Goal: Check status: Check status

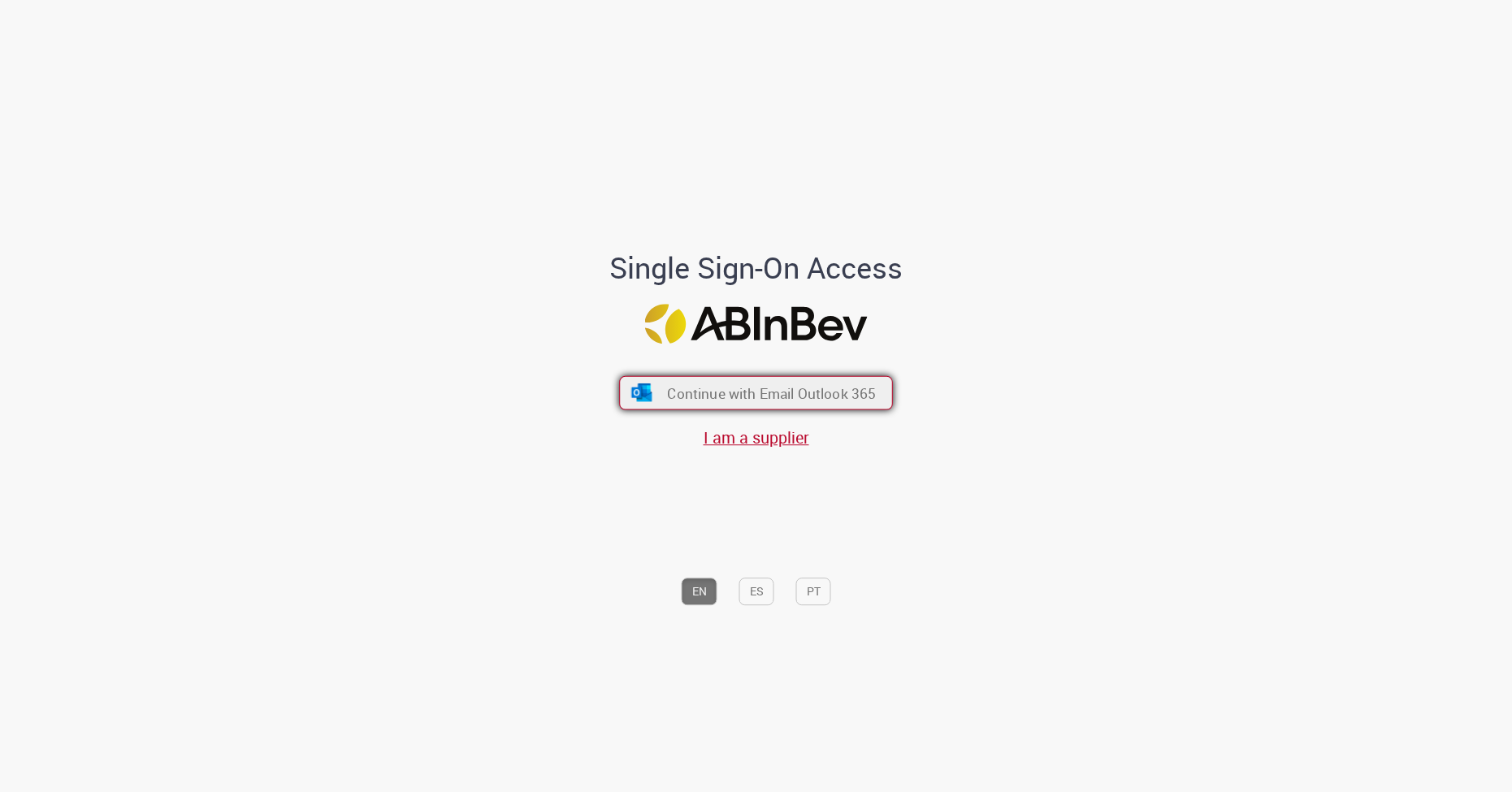
click at [697, 394] on span "Continue with Email Outlook 365" at bounding box center [771, 393] width 209 height 19
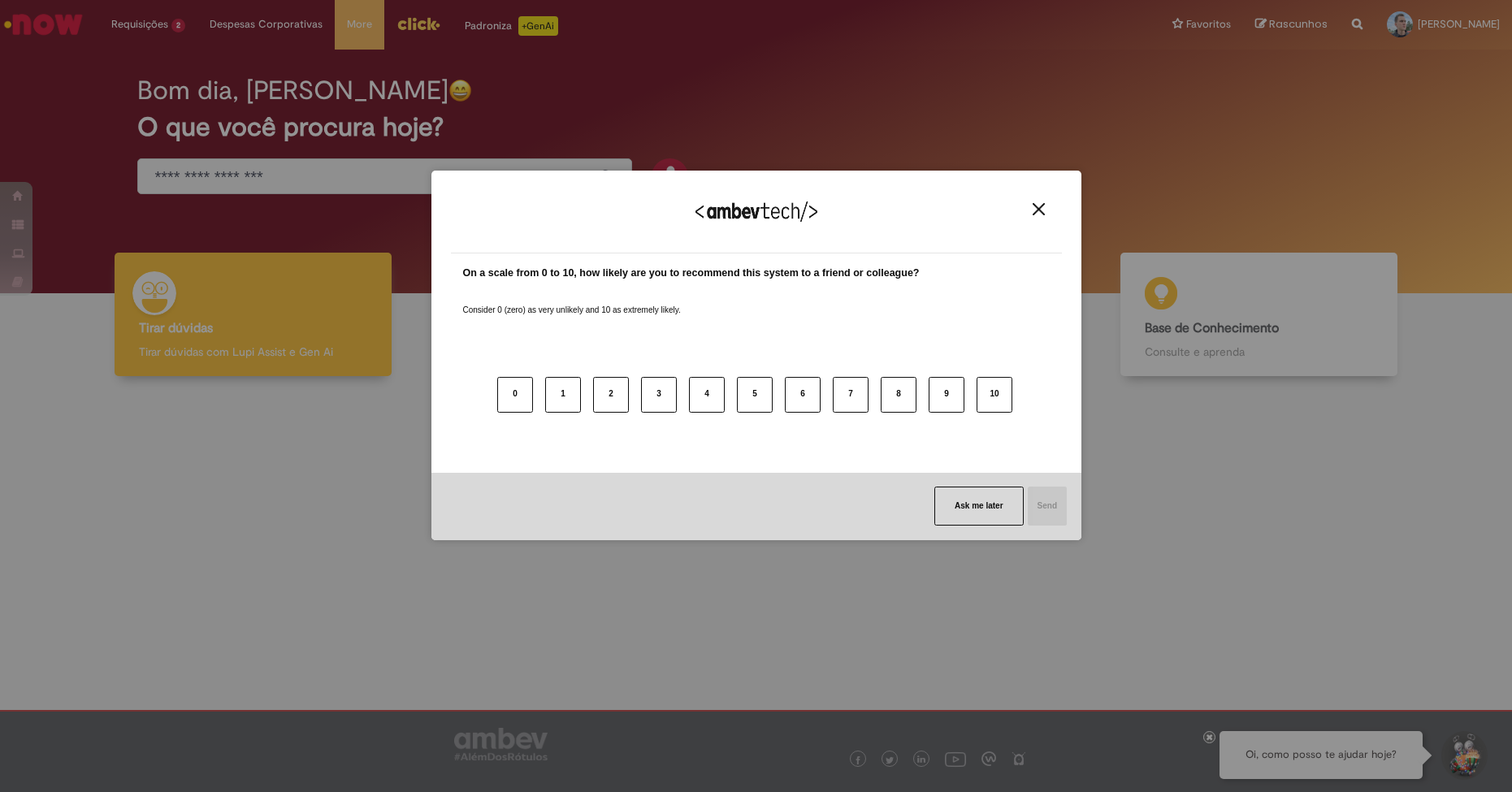
click at [1038, 204] on img "Close" at bounding box center [1038, 209] width 12 height 12
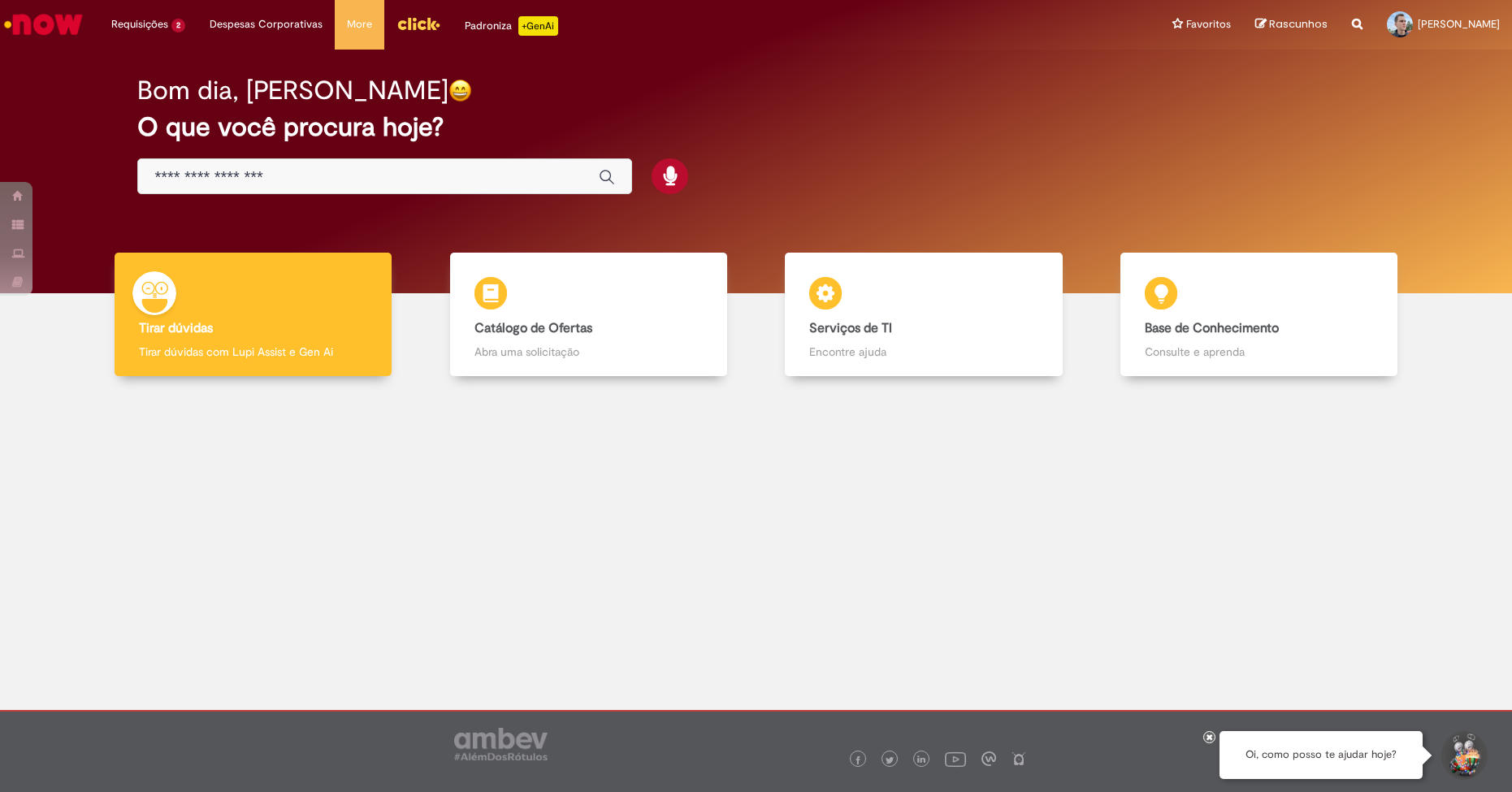
click at [966, 179] on div "Bom dia, [PERSON_NAME] O que você procura hoje?" at bounding box center [756, 135] width 1294 height 138
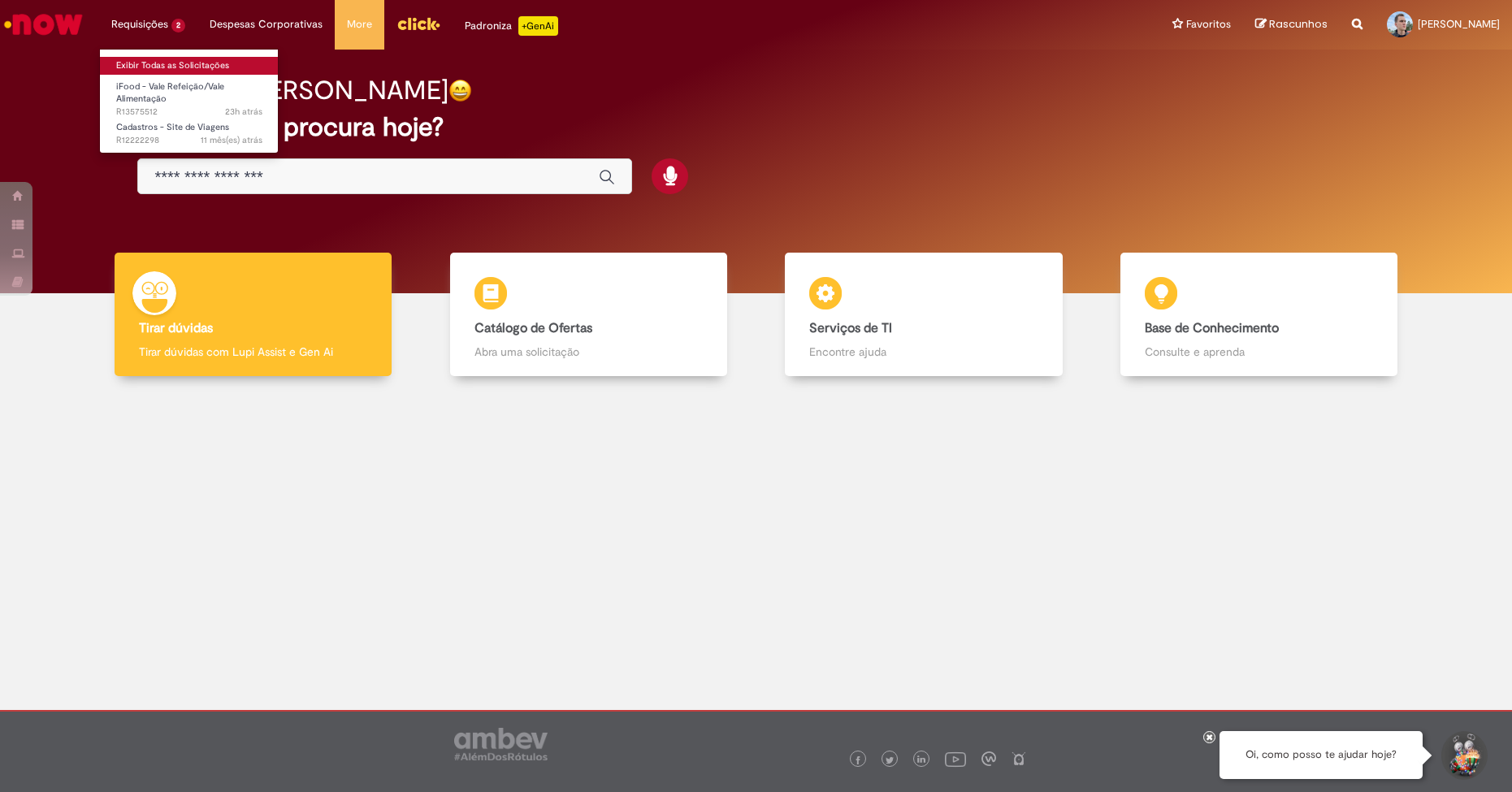
click at [180, 66] on link "Exibir Todas as Solicitações" at bounding box center [189, 66] width 179 height 18
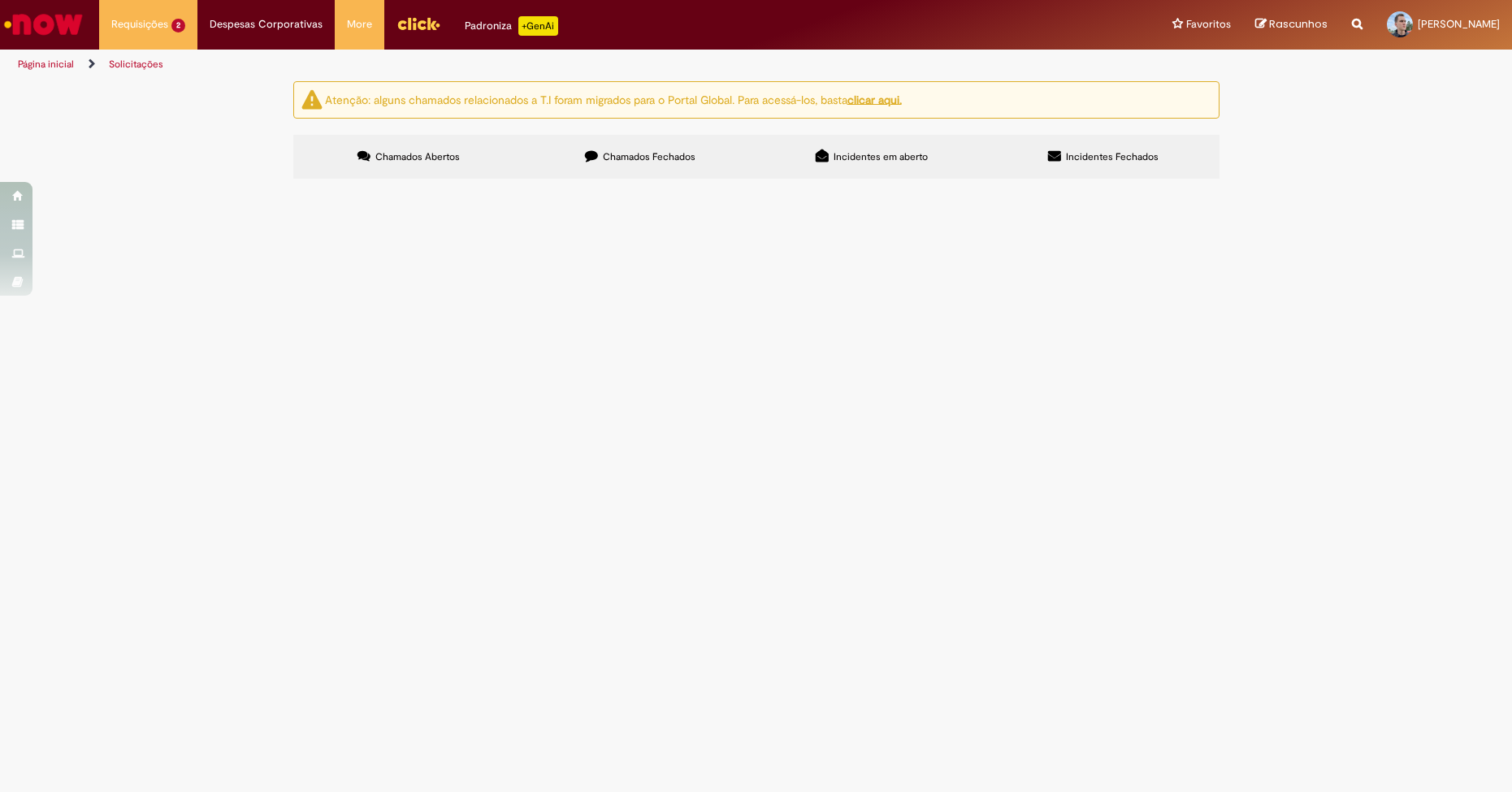
click at [269, 184] on div "Atenção: alguns chamados relacionados a T.I foram migrados para o Portal Global…" at bounding box center [756, 132] width 1512 height 103
click at [0, 0] on span "Verifiquei que estou recebendo valores como se estivesse alocado em [GEOGRAPHIC…" at bounding box center [0, 0] width 0 height 0
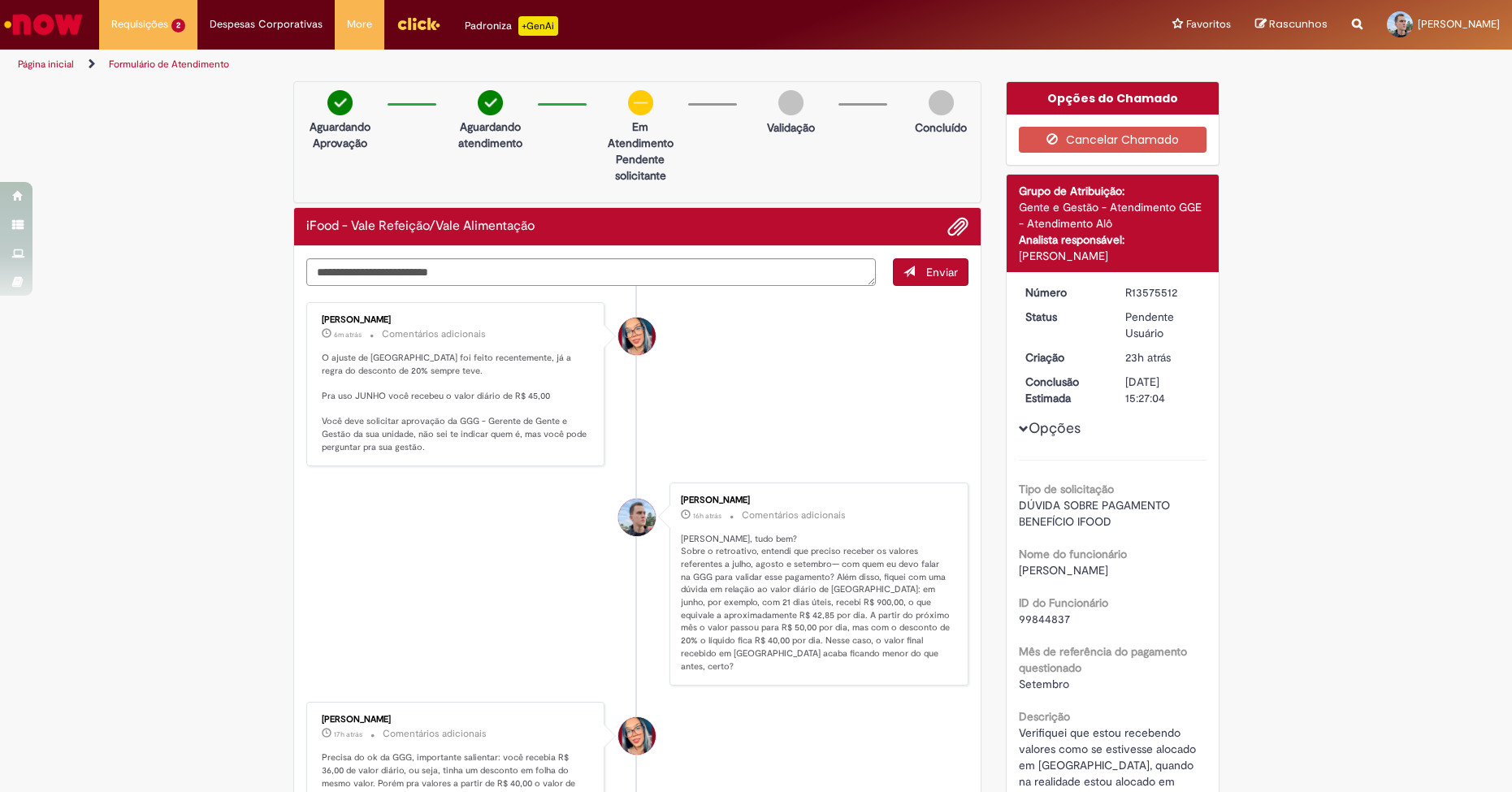
click at [776, 319] on li "Maira Priscila Da Silva Arnaldo 6m atrás 6 minutos atrás Comentários adicionais…" at bounding box center [637, 384] width 663 height 165
click at [875, 356] on li "Maira Priscila Da Silva Arnaldo 7m atrás 7 minutos atrás Comentários adicionais…" at bounding box center [637, 384] width 663 height 165
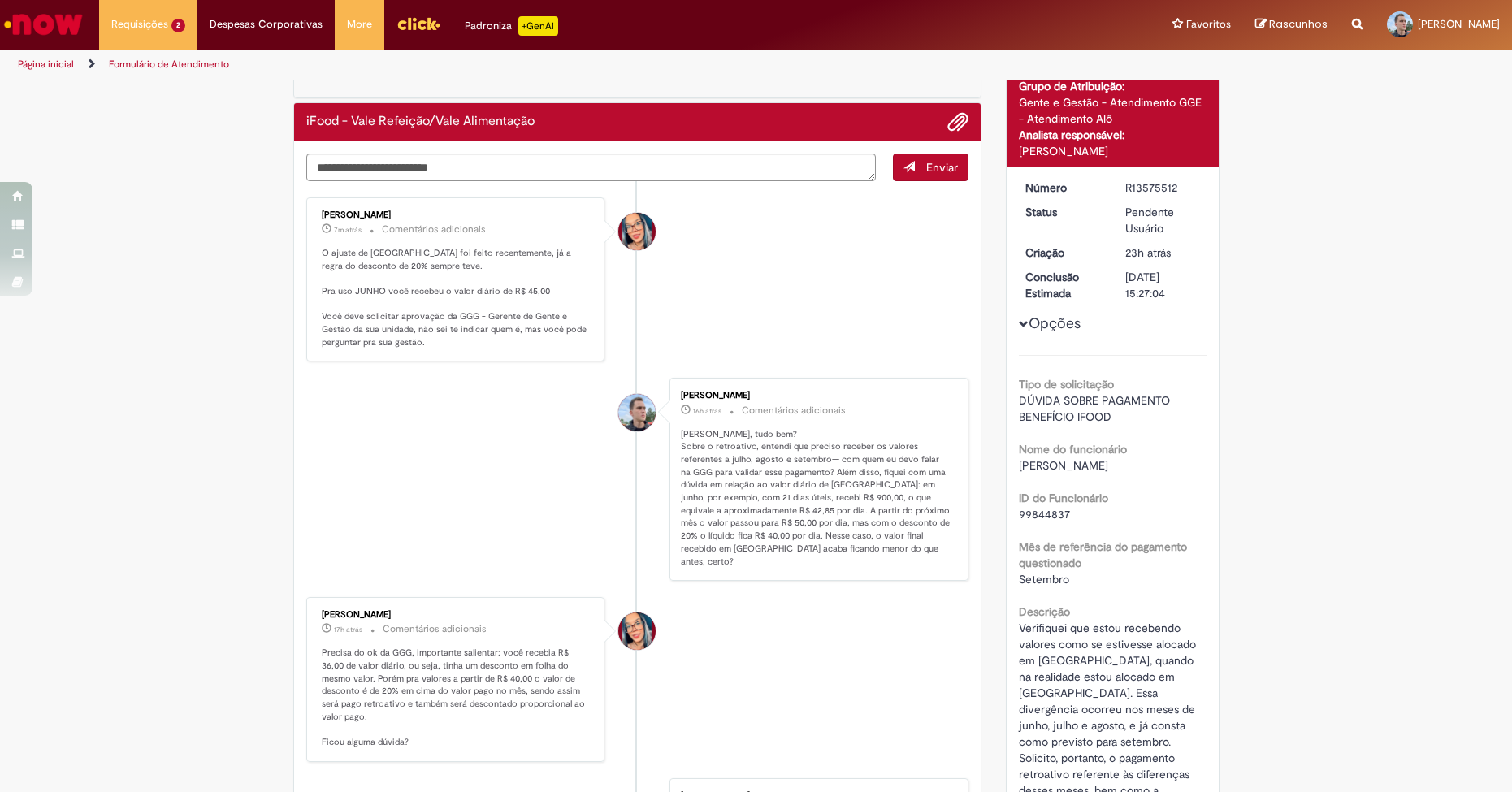
click at [946, 335] on li "Maira Priscila Da Silva Arnaldo 7m atrás 7 minutos atrás Comentários adicionais…" at bounding box center [637, 280] width 663 height 165
click at [946, 333] on li "Maira Priscila Da Silva Arnaldo 7m atrás 7 minutos atrás Comentários adicionais…" at bounding box center [637, 280] width 663 height 165
click at [945, 334] on li "Maira Priscila Da Silva Arnaldo 7m atrás 7 minutos atrás Comentários adicionais…" at bounding box center [637, 280] width 663 height 165
click at [944, 339] on li "Maira Priscila Da Silva Arnaldo 7m atrás 7 minutos atrás Comentários adicionais…" at bounding box center [637, 280] width 663 height 165
click at [943, 340] on li "Maira Priscila Da Silva Arnaldo 7m atrás 7 minutos atrás Comentários adicionais…" at bounding box center [637, 280] width 663 height 165
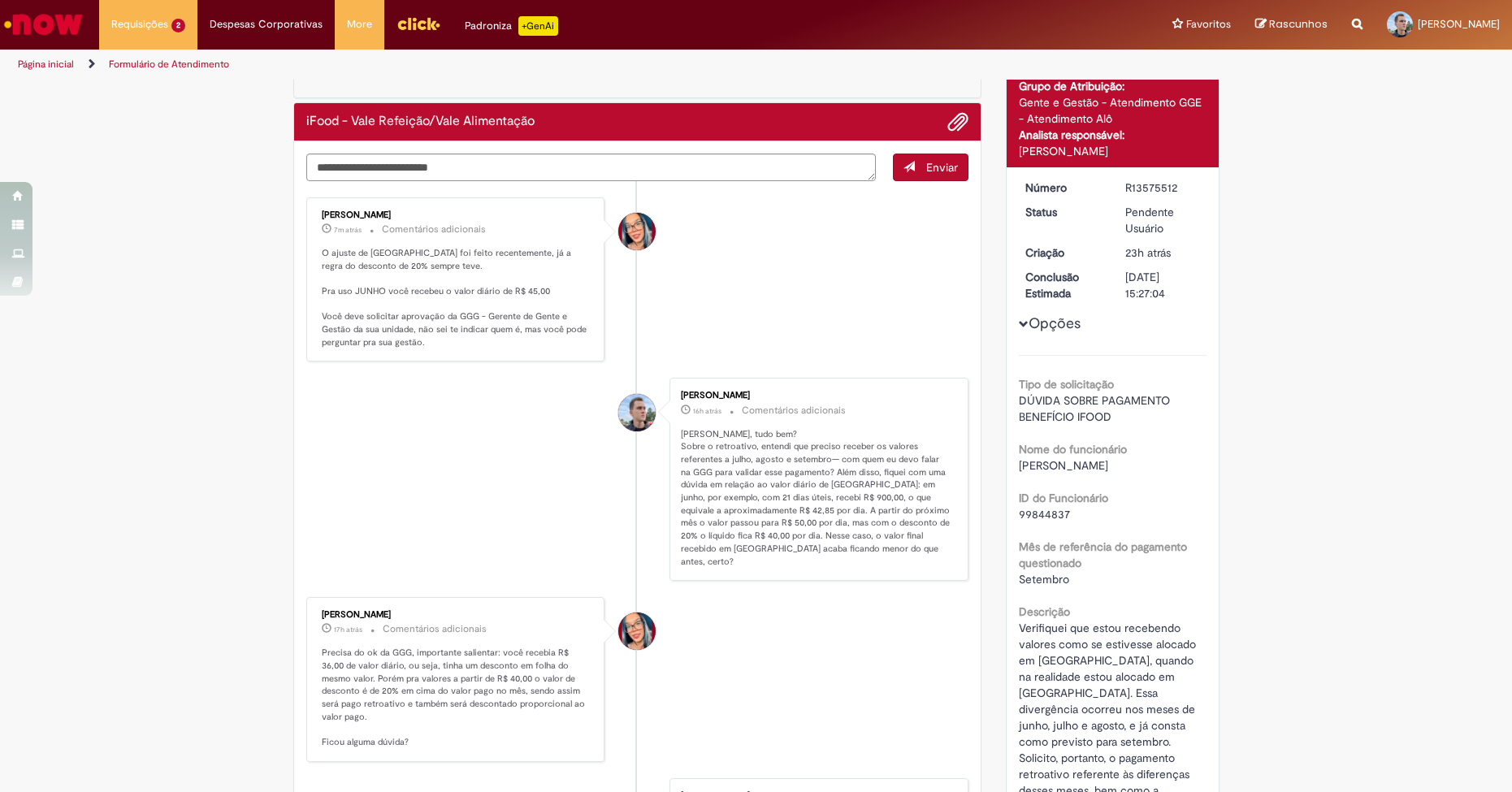
click at [941, 343] on li "Maira Priscila Da Silva Arnaldo 7m atrás 7 minutos atrás Comentários adicionais…" at bounding box center [637, 280] width 663 height 165
click at [939, 344] on li "Maira Priscila Da Silva Arnaldo 7m atrás 7 minutos atrás Comentários adicionais…" at bounding box center [637, 280] width 663 height 165
click at [936, 350] on li "Maira Priscila Da Silva Arnaldo 7m atrás 7 minutos atrás Comentários adicionais…" at bounding box center [637, 280] width 663 height 165
click at [936, 352] on li "Maira Priscila Da Silva Arnaldo 7m atrás 7 minutos atrás Comentários adicionais…" at bounding box center [637, 280] width 663 height 165
click at [935, 353] on li "Maira Priscila Da Silva Arnaldo 7m atrás 7 minutos atrás Comentários adicionais…" at bounding box center [637, 280] width 663 height 165
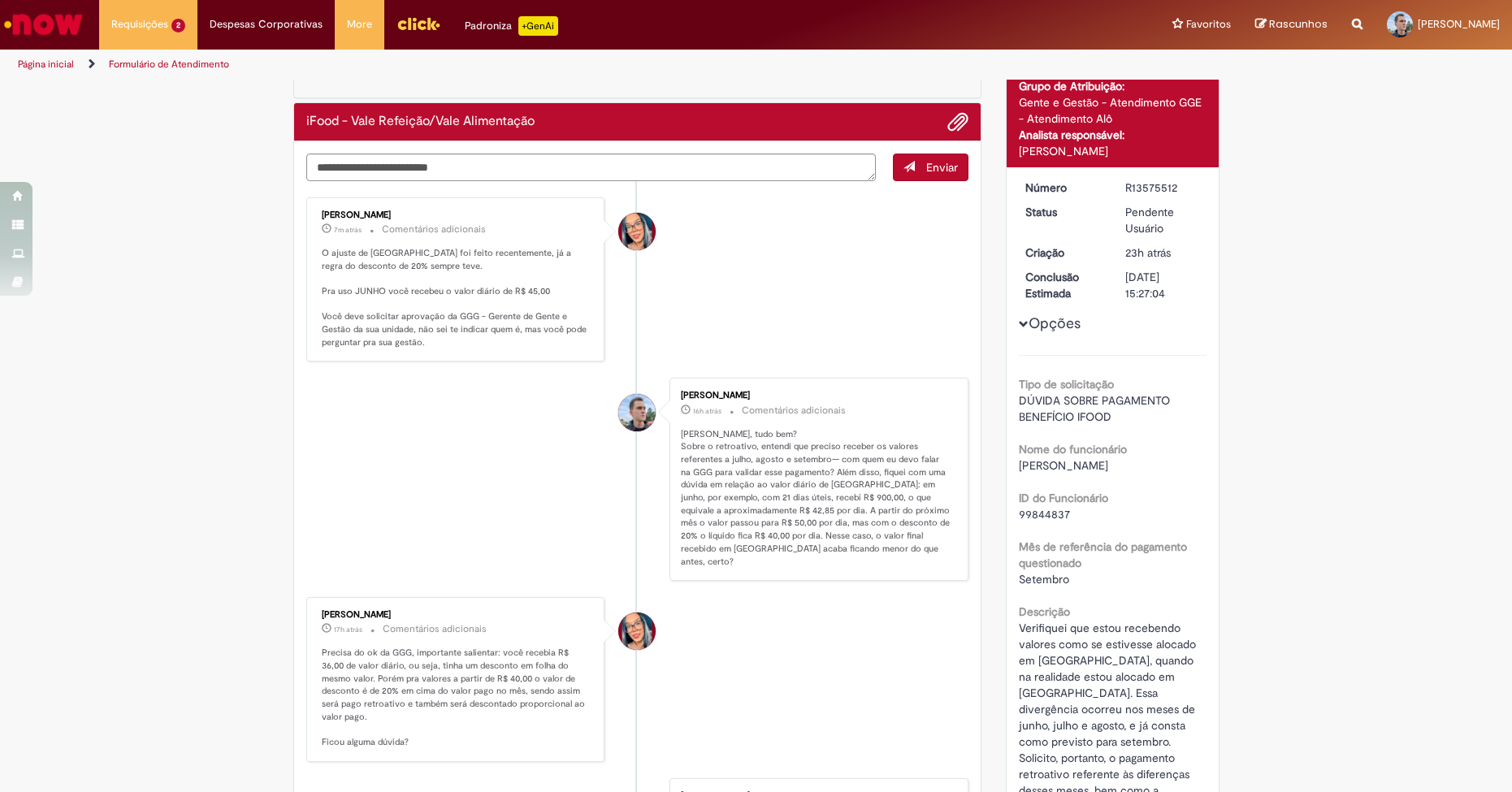
click at [933, 355] on li "Maira Priscila Da Silva Arnaldo 7m atrás 7 minutos atrás Comentários adicionais…" at bounding box center [637, 280] width 663 height 165
click at [935, 341] on li "Maira Priscila Da Silva Arnaldo 7m atrás 7 minutos atrás Comentários adicionais…" at bounding box center [637, 280] width 663 height 165
click at [935, 336] on li "Maira Priscila Da Silva Arnaldo 7m atrás 7 minutos atrás Comentários adicionais…" at bounding box center [637, 280] width 663 height 165
click at [917, 326] on li "Maira Priscila Da Silva Arnaldo 7m atrás 7 minutos atrás Comentários adicionais…" at bounding box center [637, 280] width 663 height 165
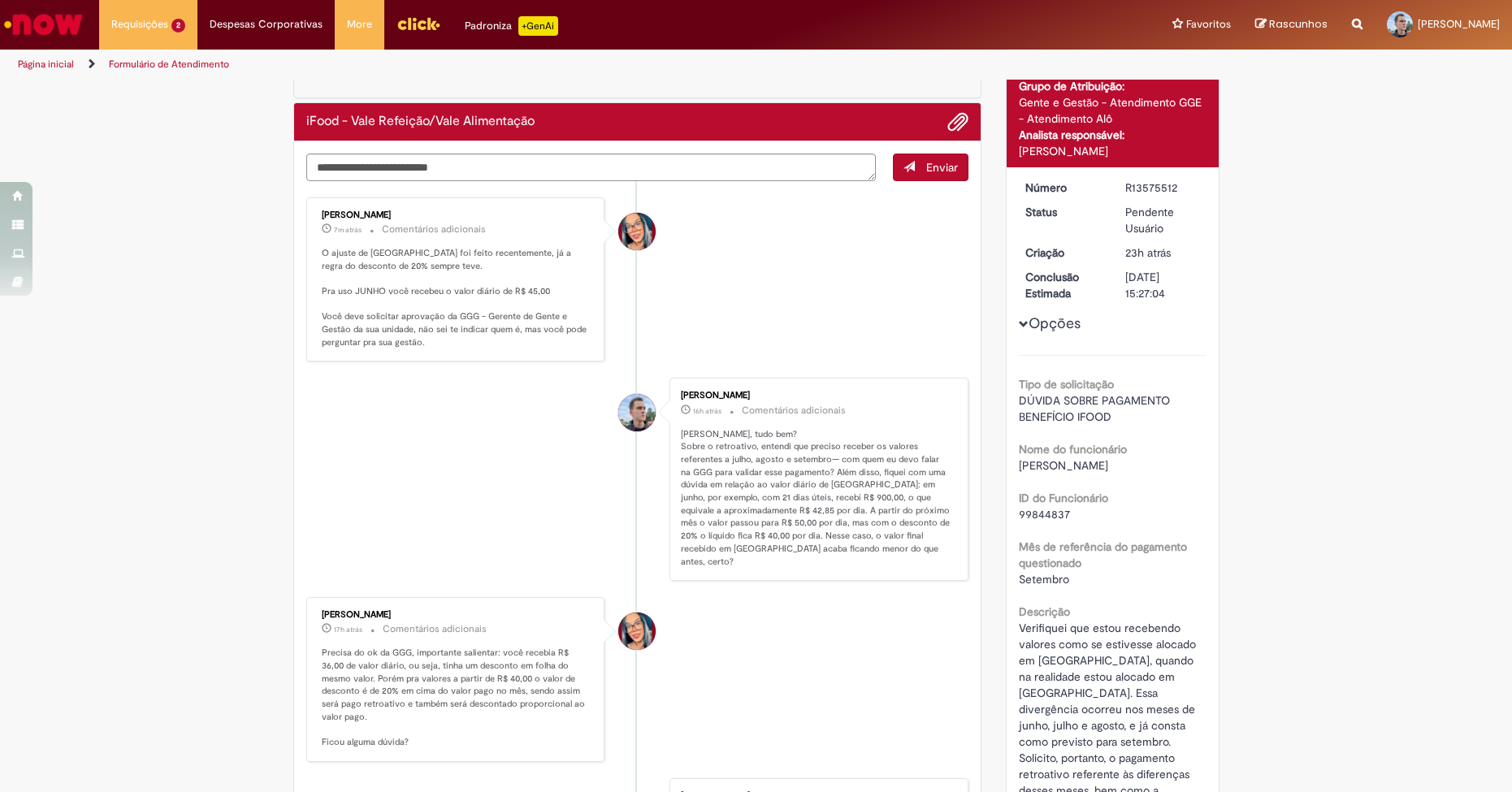
click at [909, 311] on li "Maira Priscila Da Silva Arnaldo 7m atrás 7 minutos atrás Comentários adicionais…" at bounding box center [637, 280] width 663 height 165
click at [905, 316] on li "Maira Priscila Da Silva Arnaldo 7m atrás 7 minutos atrás Comentários adicionais…" at bounding box center [637, 280] width 663 height 165
click at [897, 330] on li "Maira Priscila Da Silva Arnaldo 7m atrás 7 minutos atrás Comentários adicionais…" at bounding box center [637, 280] width 663 height 165
click at [1307, 254] on div "Verificar Código de Barras Aguardando Aprovação Aguardando atendimento Em Atend…" at bounding box center [756, 684] width 1512 height 1415
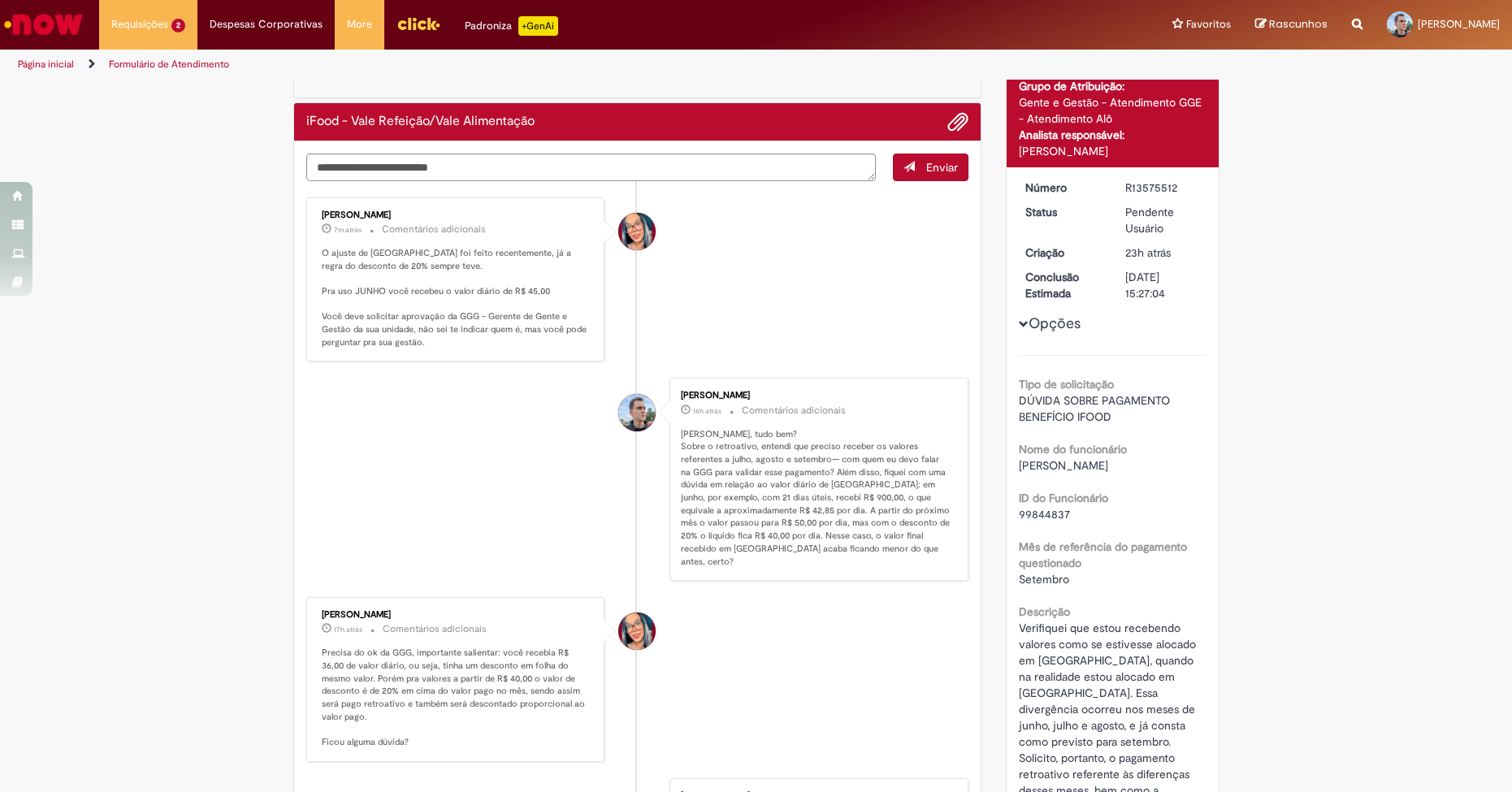
click at [1305, 240] on div "Verificar Código de Barras Aguardando Aprovação Aguardando atendimento Em Atend…" at bounding box center [756, 684] width 1512 height 1415
click at [1297, 245] on div "Verificar Código de Barras Aguardando Aprovação Aguardando atendimento Em Atend…" at bounding box center [756, 684] width 1512 height 1415
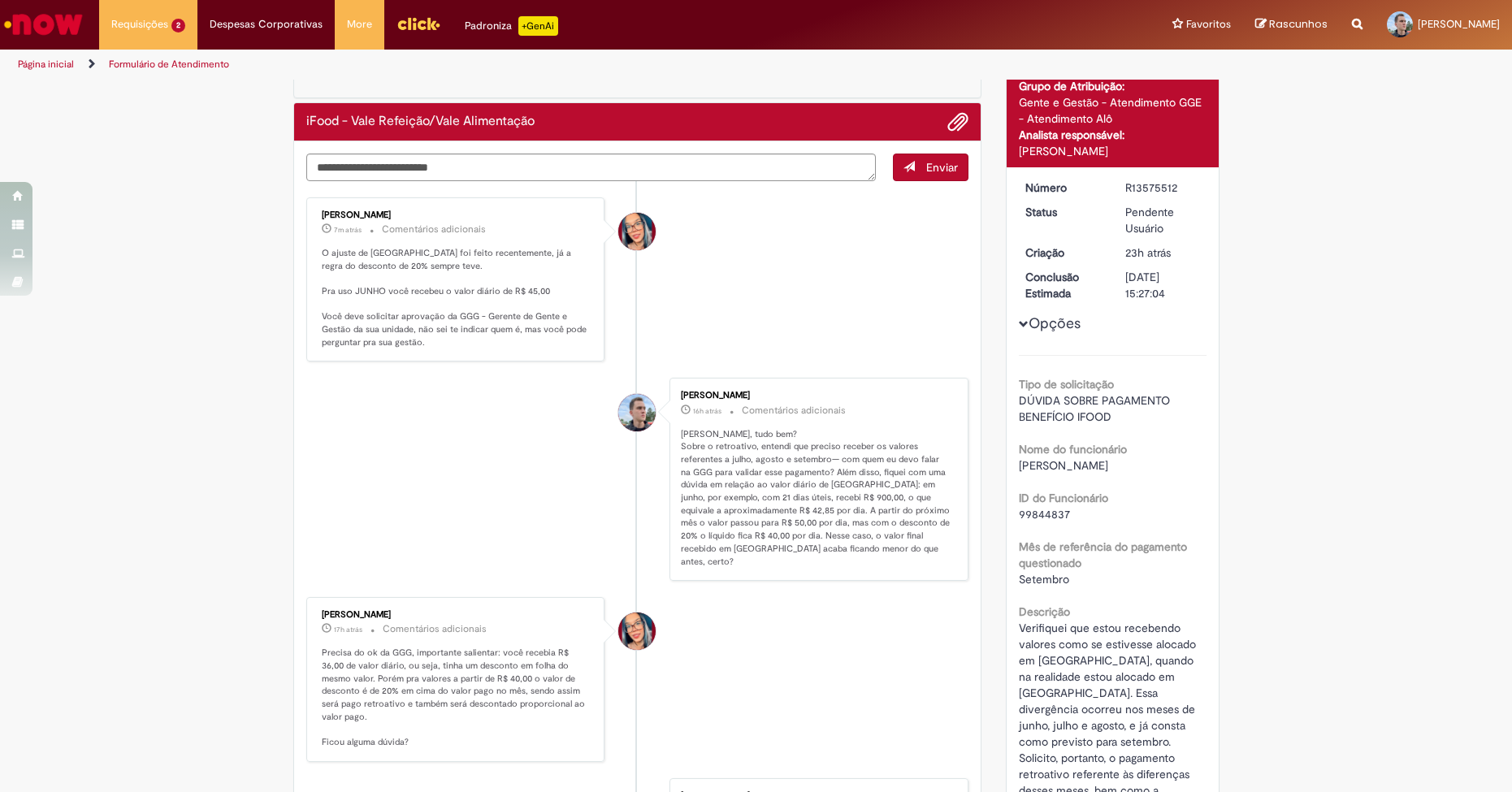
click at [1296, 245] on div "Verificar Código de Barras Aguardando Aprovação Aguardando atendimento Em Atend…" at bounding box center [756, 684] width 1512 height 1415
click at [1292, 240] on div "Verificar Código de Barras Aguardando Aprovação Aguardando atendimento Em Atend…" at bounding box center [756, 684] width 1512 height 1415
click at [1292, 233] on div "Verificar Código de Barras Aguardando Aprovação Aguardando atendimento Em Atend…" at bounding box center [756, 684] width 1512 height 1415
